Goal: Use online tool/utility: Utilize a website feature to perform a specific function

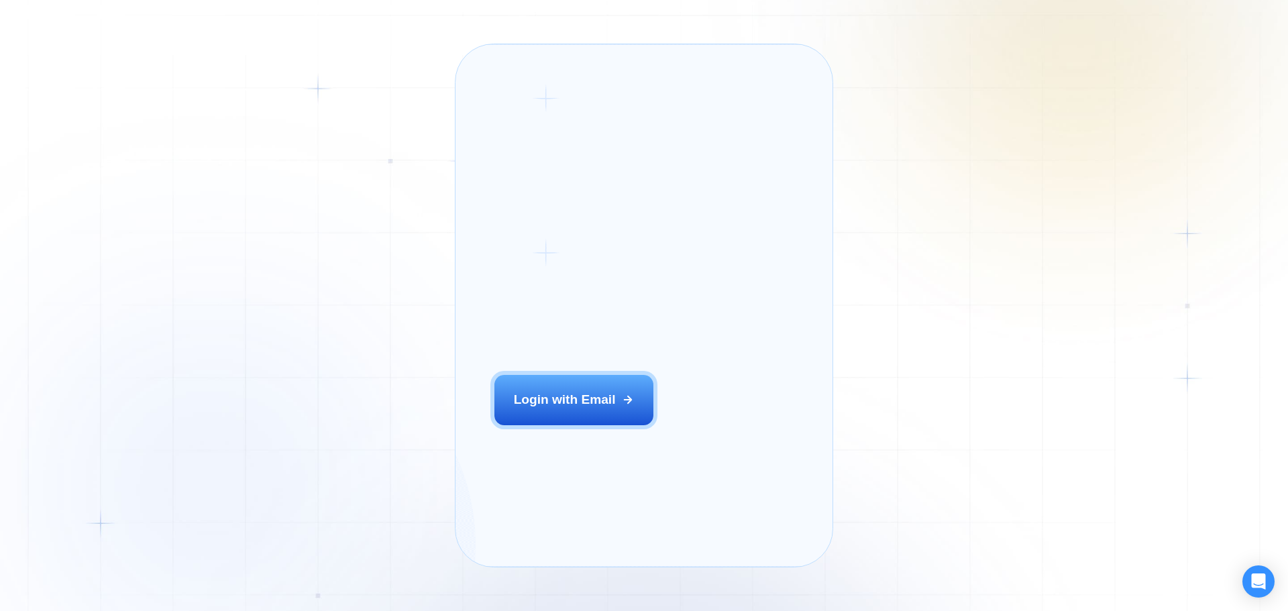
click at [331, 404] on div "Login ‍ Welcome to GigRadar. AI Business Manager for Agencies Login with Email …" at bounding box center [644, 305] width 1288 height 611
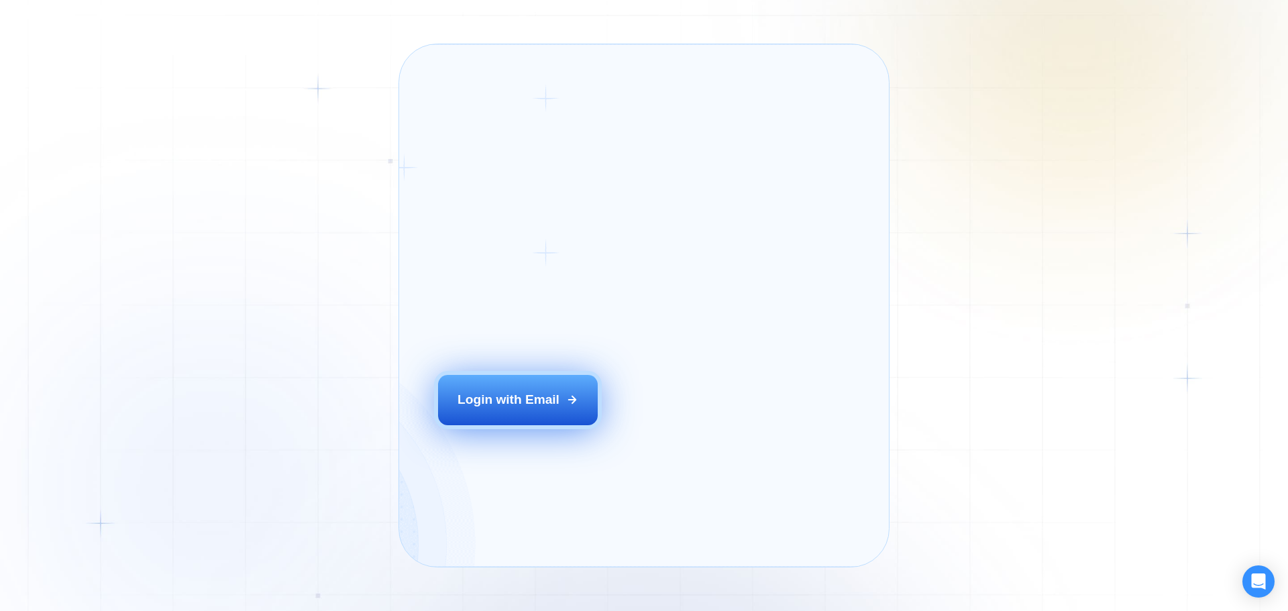
click at [541, 425] on div "Login ‍ Welcome to GigRadar. AI Business Manager for Agencies Login with Email" at bounding box center [539, 306] width 240 height 484
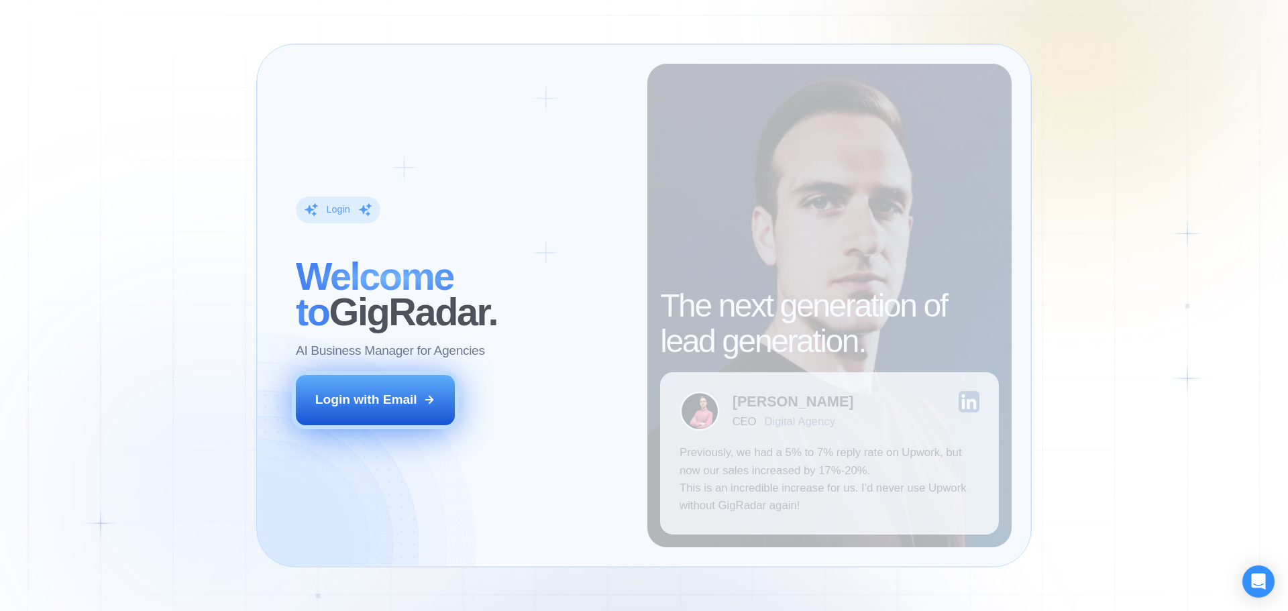
click at [404, 400] on div "Login with Email" at bounding box center [366, 399] width 102 height 17
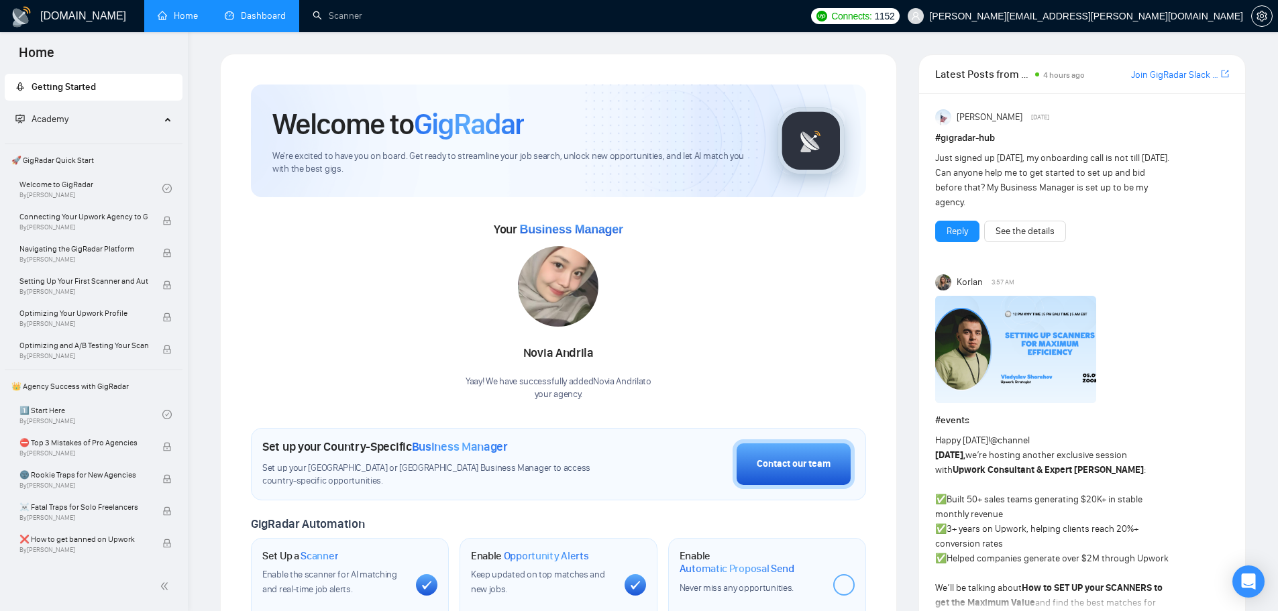
click at [283, 21] on link "Dashboard" at bounding box center [255, 15] width 61 height 11
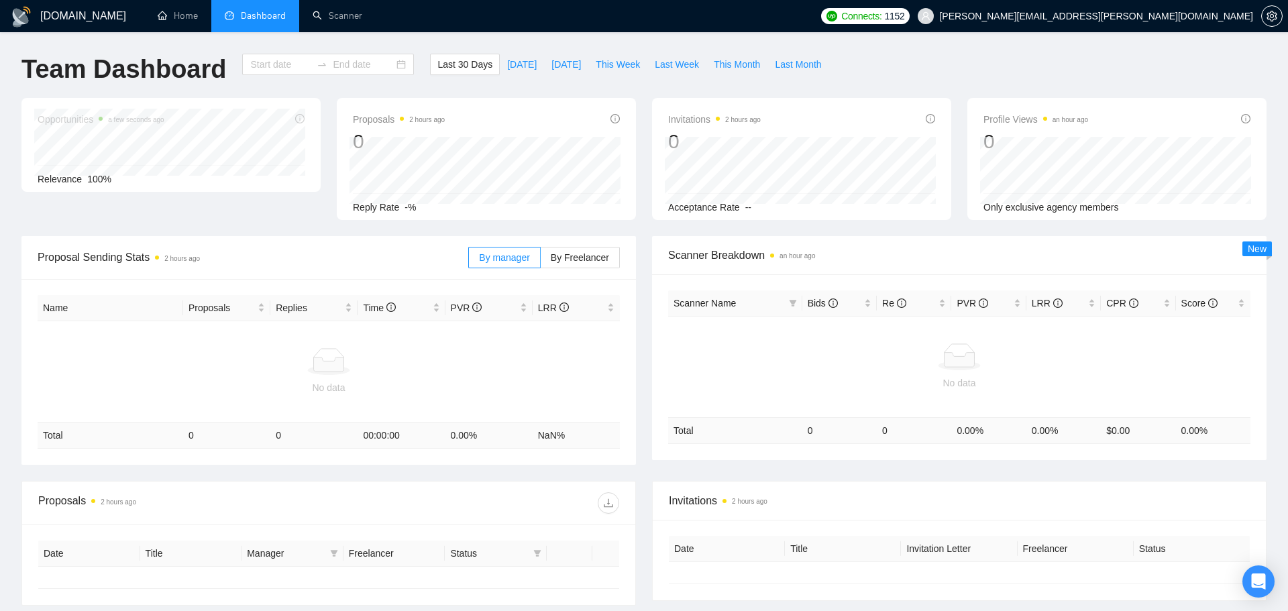
type input "[DATE]"
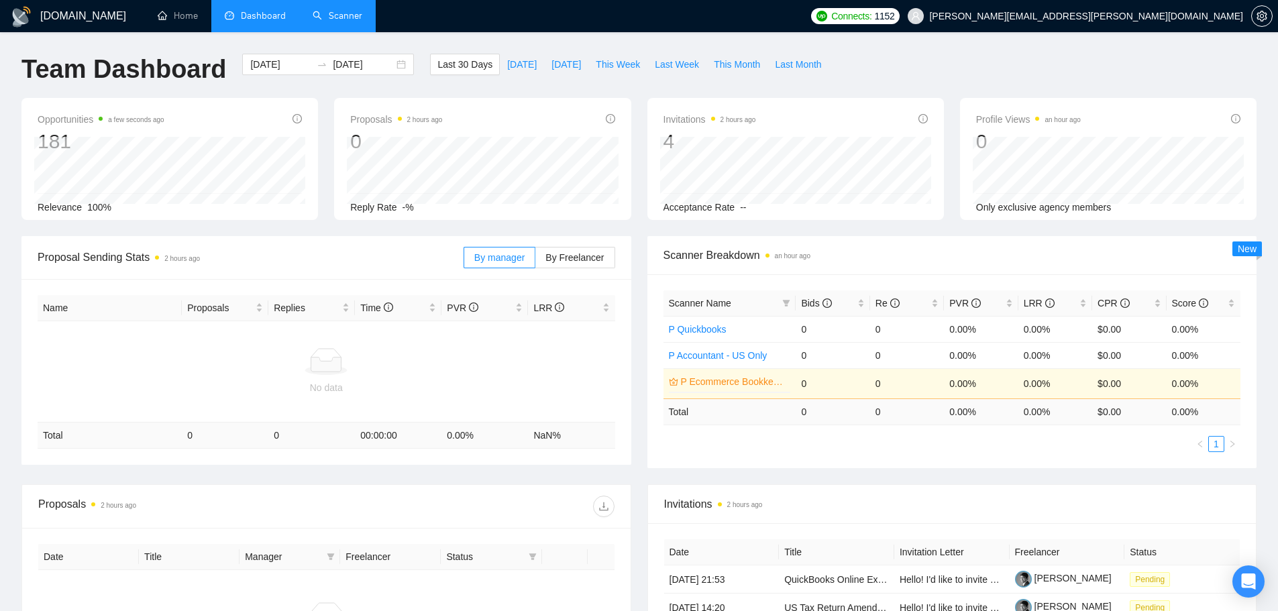
click at [337, 19] on link "Scanner" at bounding box center [338, 15] width 50 height 11
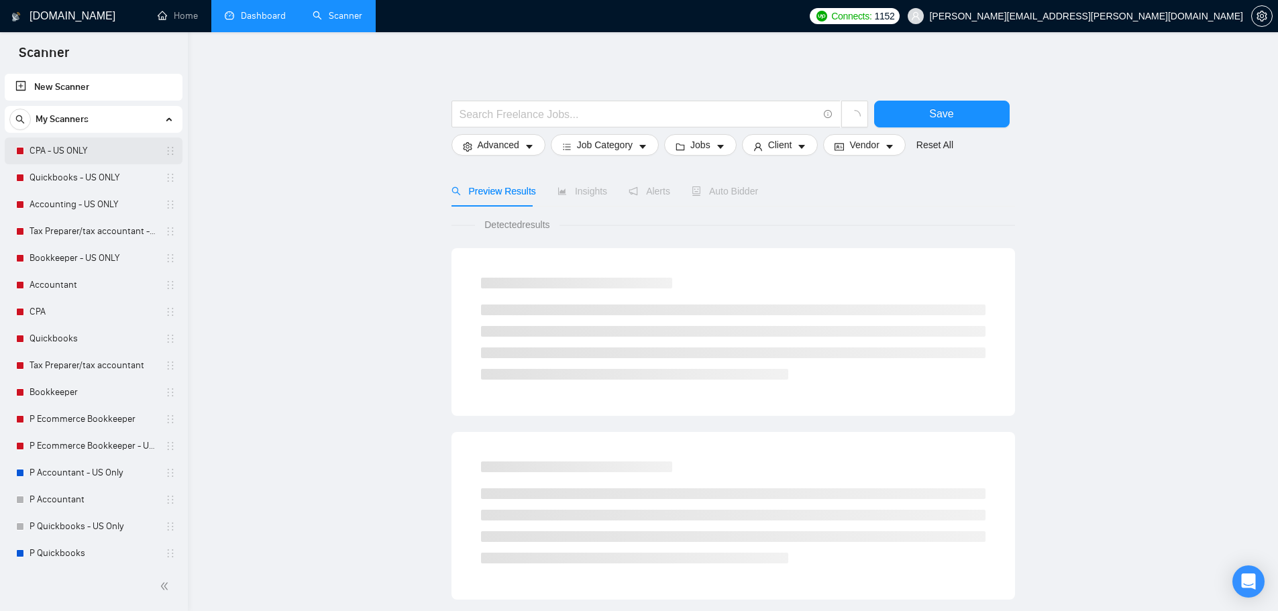
click at [122, 156] on link "CPA - US ONLY" at bounding box center [93, 150] width 127 height 27
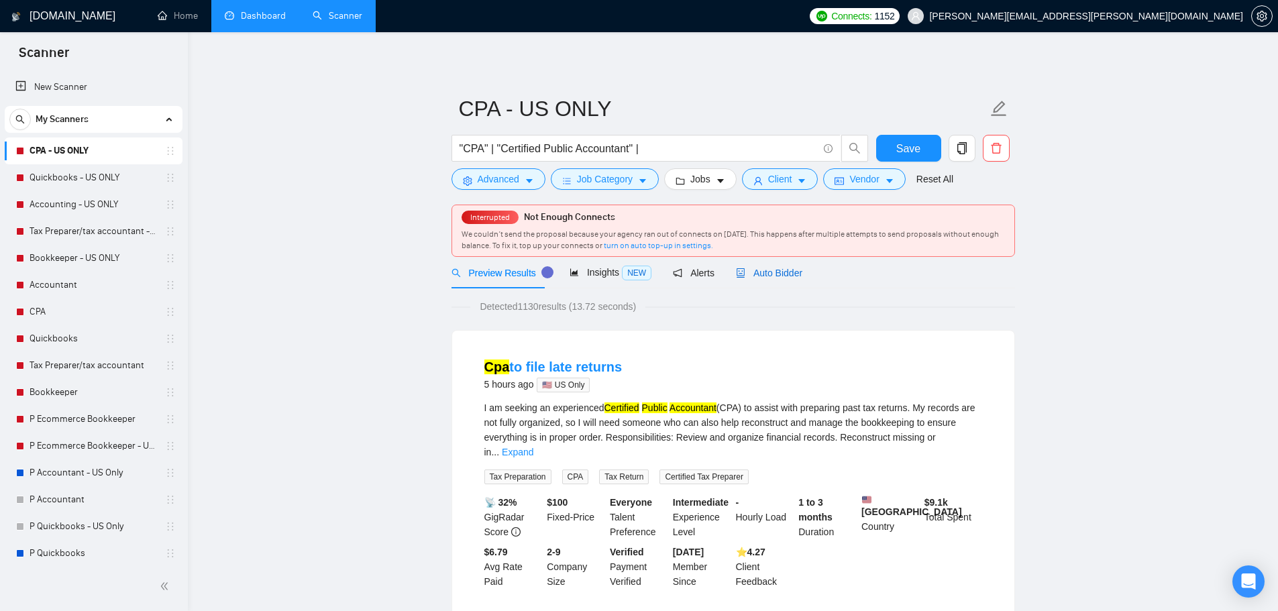
click at [736, 277] on icon "robot" at bounding box center [740, 272] width 8 height 9
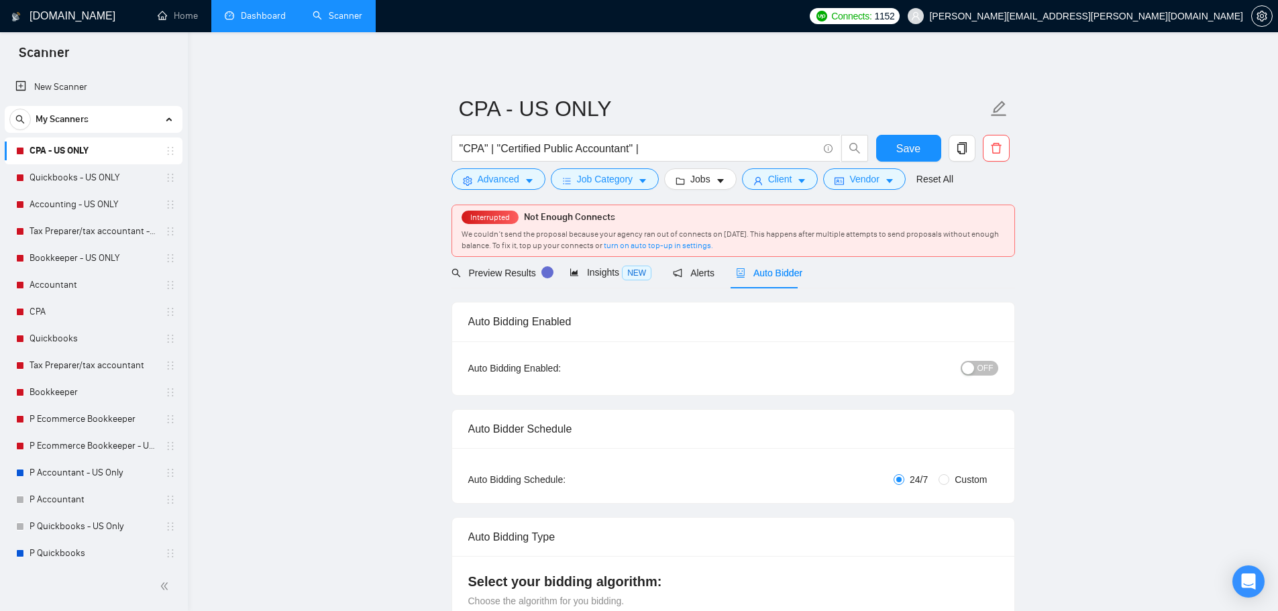
checkbox input "true"
click at [997, 372] on div "OFF" at bounding box center [909, 367] width 176 height 15
click at [991, 372] on span "OFF" at bounding box center [985, 368] width 16 height 15
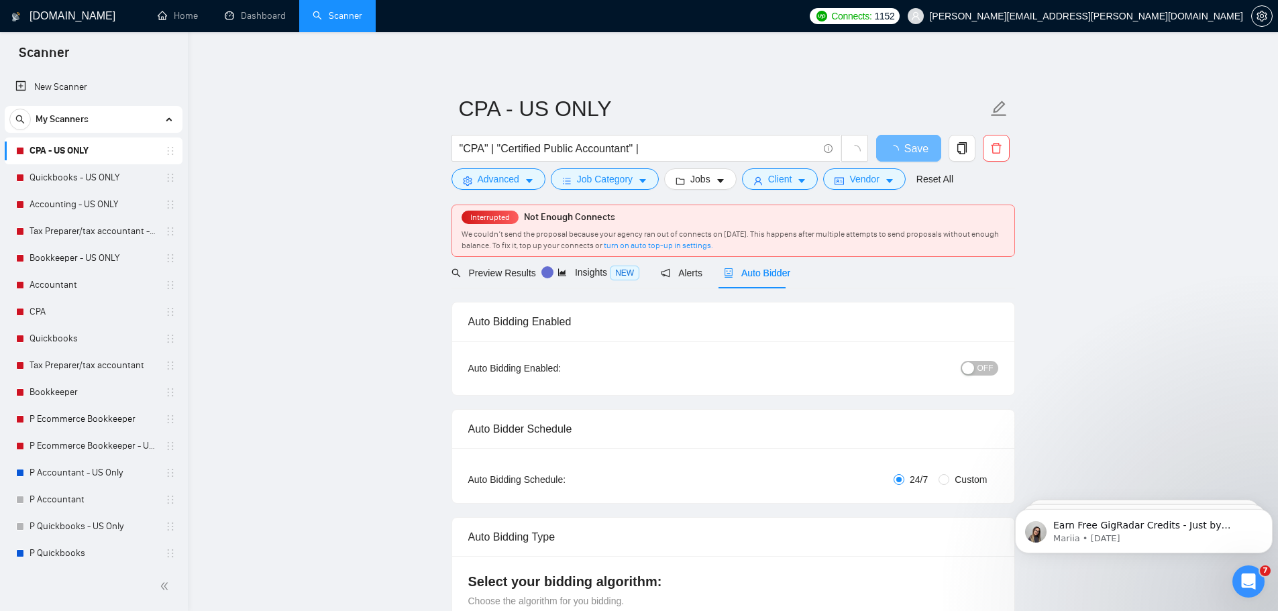
click at [597, 228] on div "Interrupted Not Enough Connects We couldn’t send the proposal because your agen…" at bounding box center [733, 230] width 562 height 51
click at [1251, 579] on icon "Open Intercom Messenger" at bounding box center [1246, 580] width 22 height 22
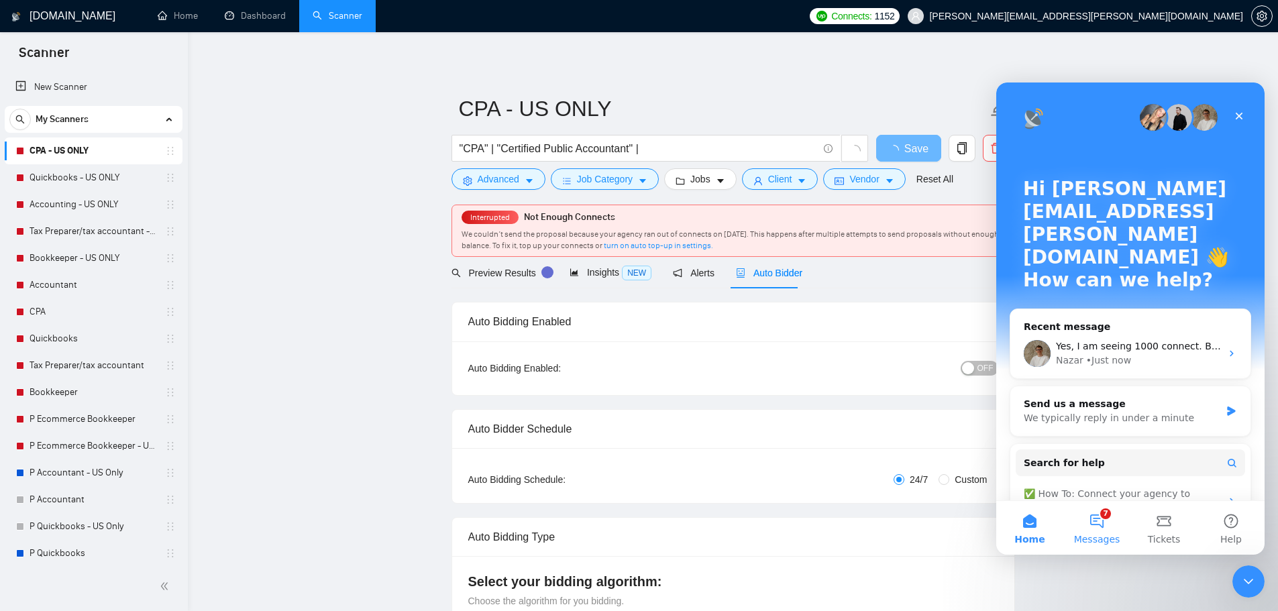
click at [1105, 512] on button "7 Messages" at bounding box center [1096, 528] width 67 height 54
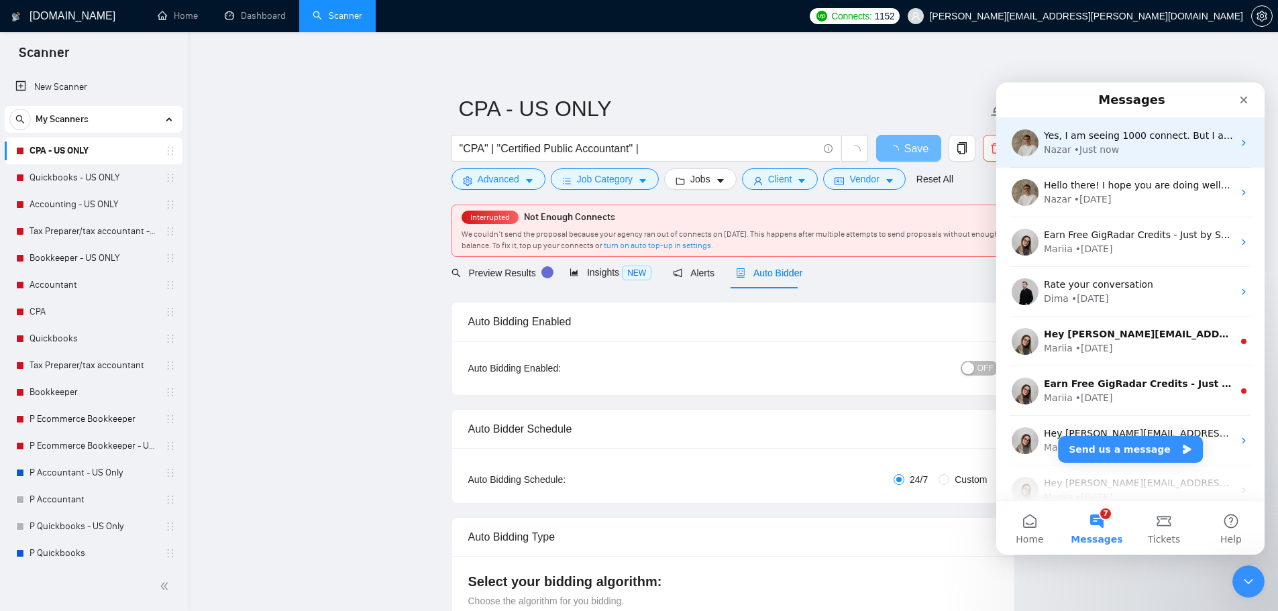
click at [1109, 149] on div "• Just now" at bounding box center [1096, 150] width 45 height 14
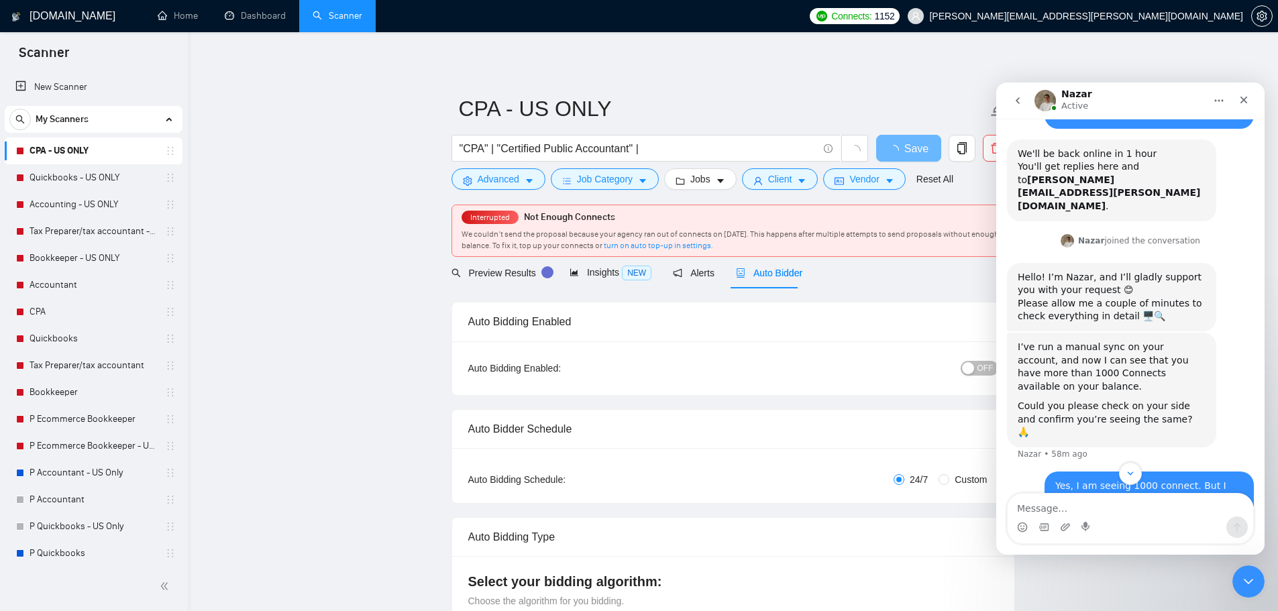
scroll to position [393, 0]
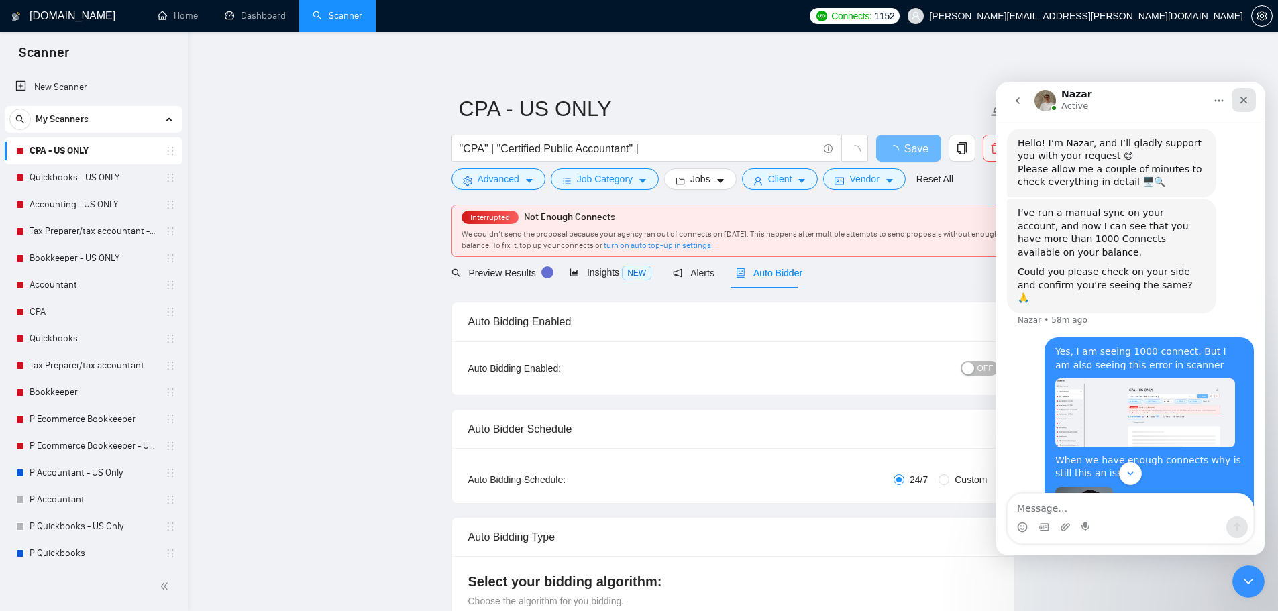
click at [1243, 102] on icon "Close" at bounding box center [1243, 100] width 11 height 11
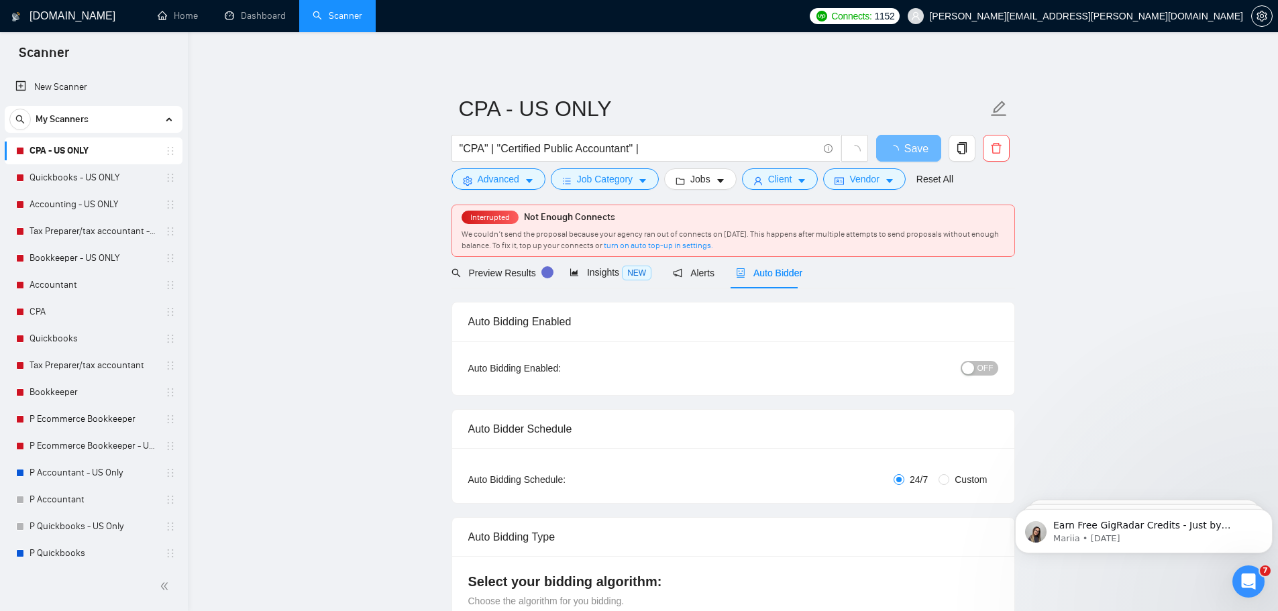
scroll to position [0, 0]
